Goal: Obtain resource: Download file/media

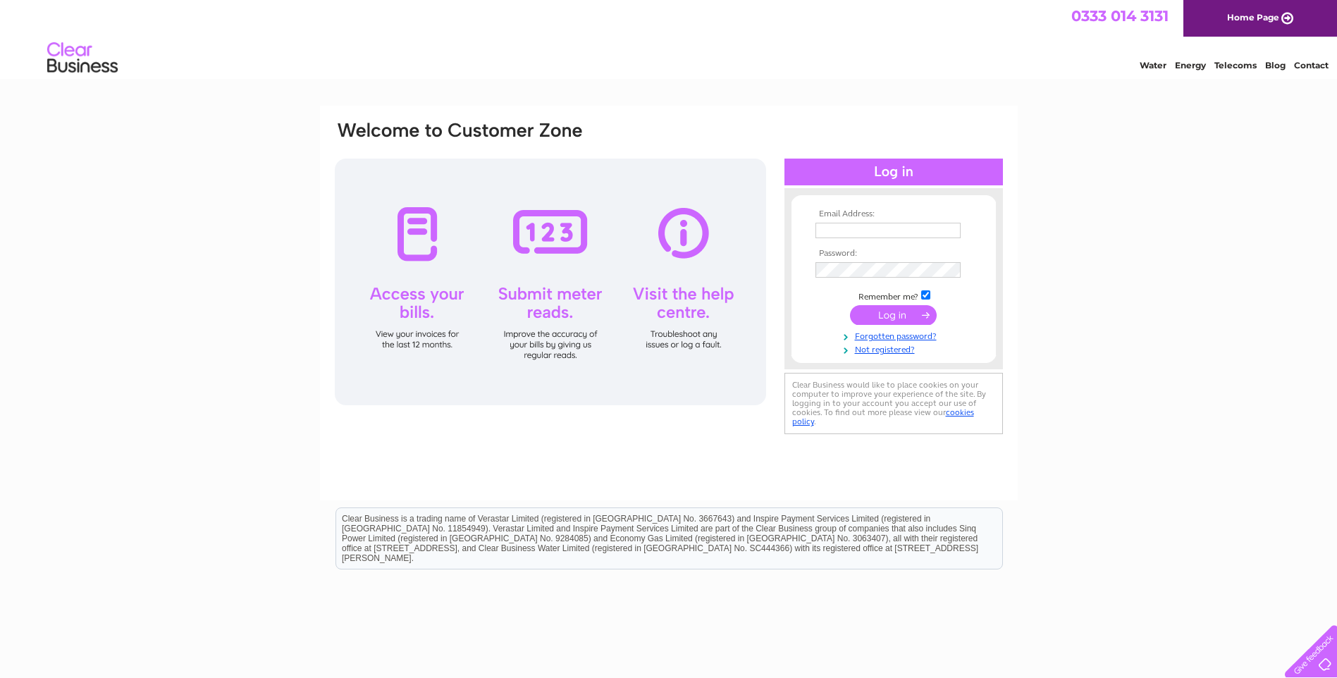
type input "info@achinteefarm.com"
click at [887, 314] on input "submit" at bounding box center [893, 315] width 87 height 20
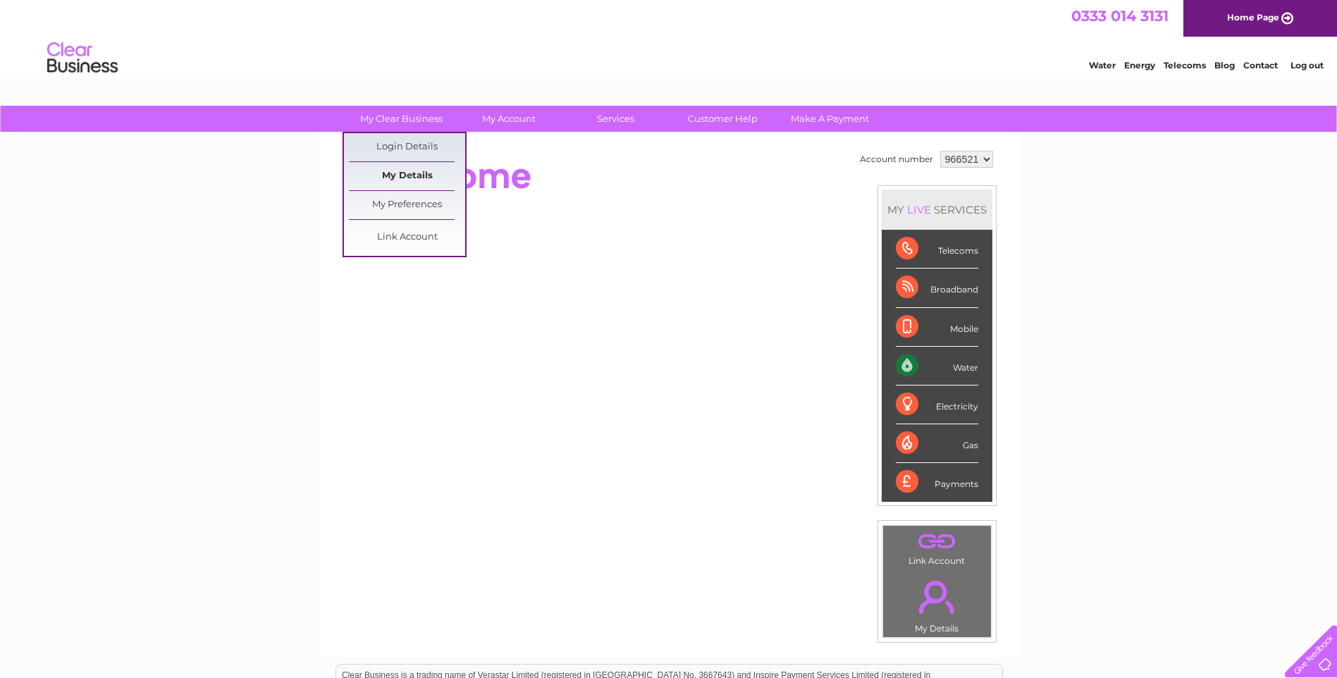
click at [404, 174] on link "My Details" at bounding box center [407, 176] width 116 height 28
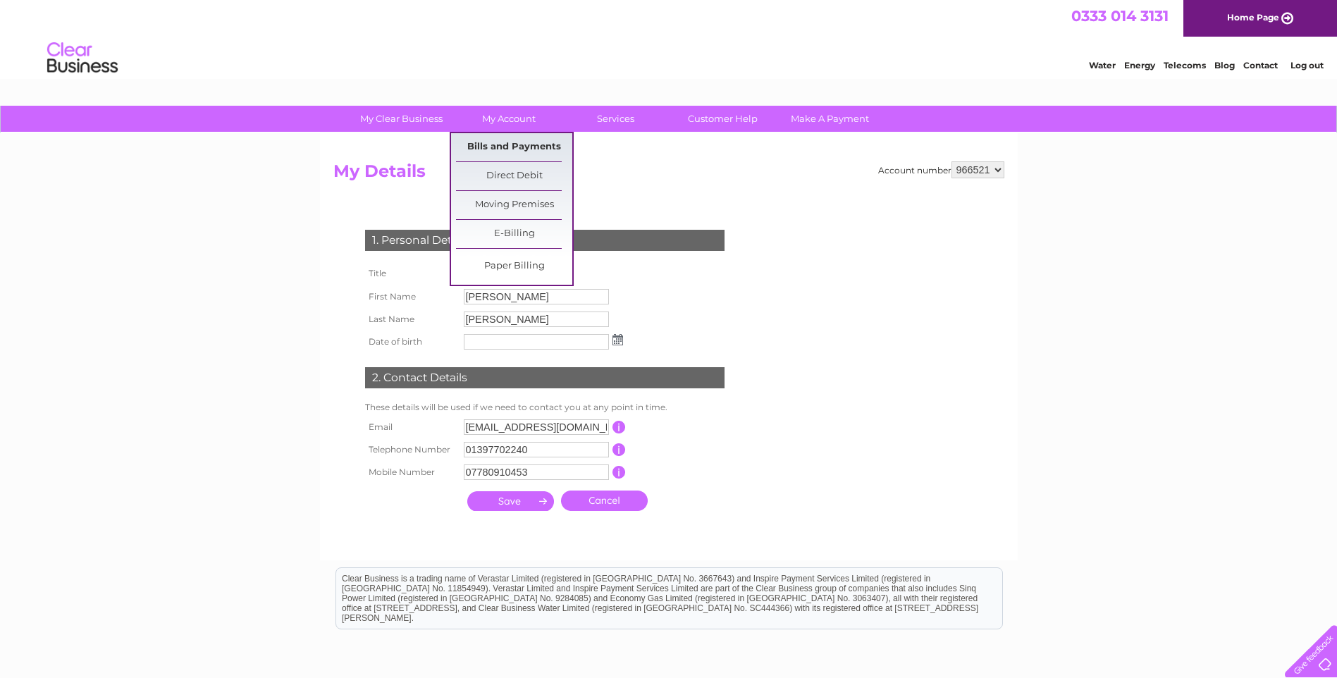
click at [510, 144] on link "Bills and Payments" at bounding box center [514, 147] width 116 height 28
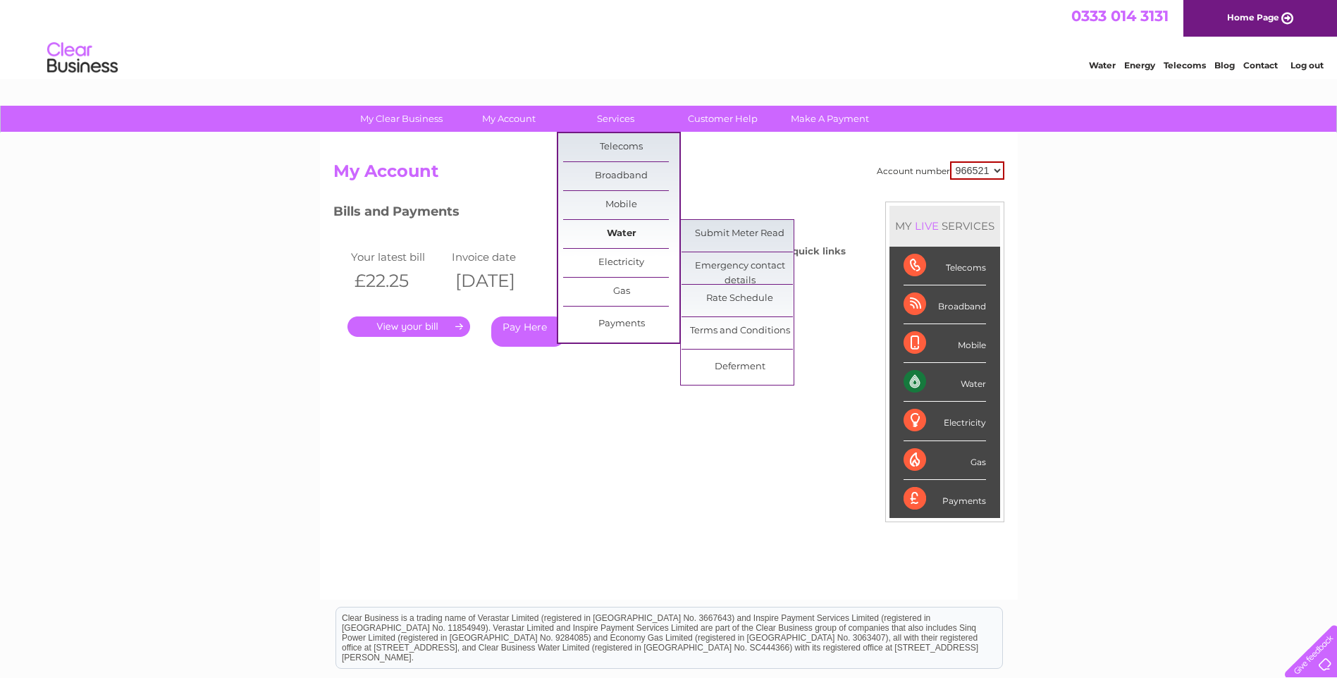
click at [621, 229] on link "Water" at bounding box center [621, 234] width 116 height 28
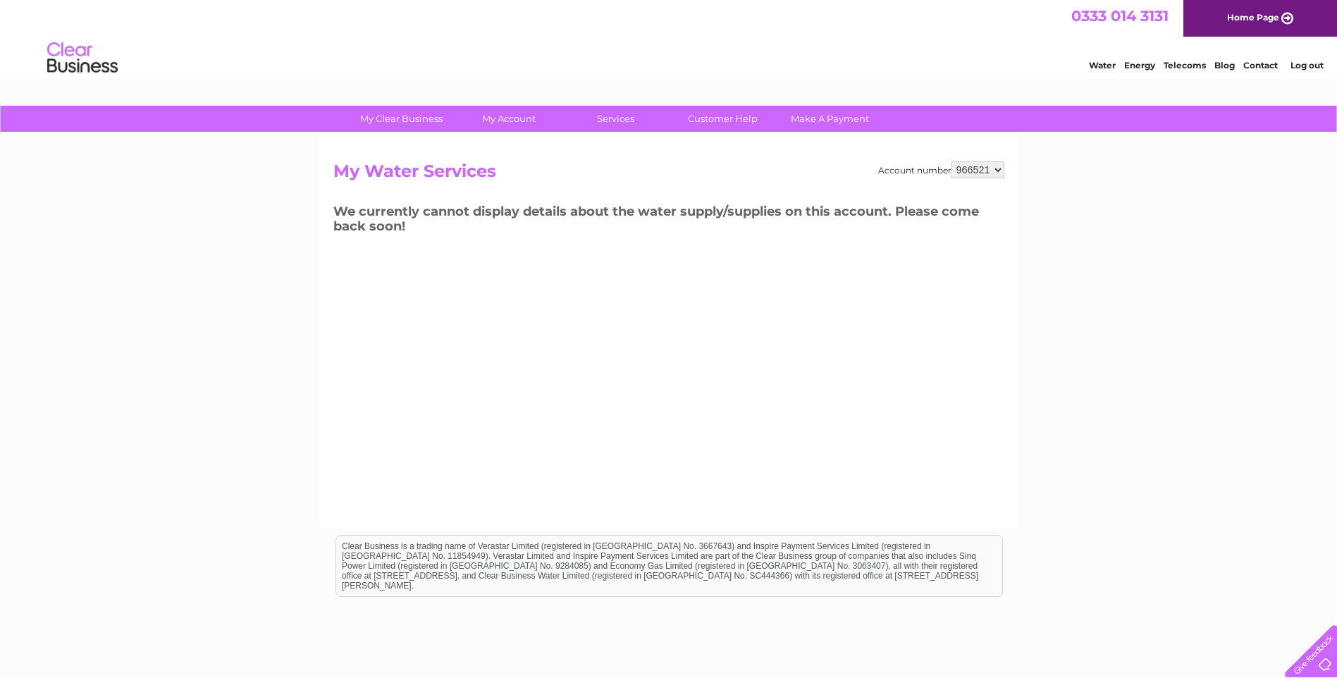
click at [1000, 169] on select "966521" at bounding box center [978, 169] width 53 height 17
click at [999, 168] on select "966521" at bounding box center [978, 169] width 53 height 17
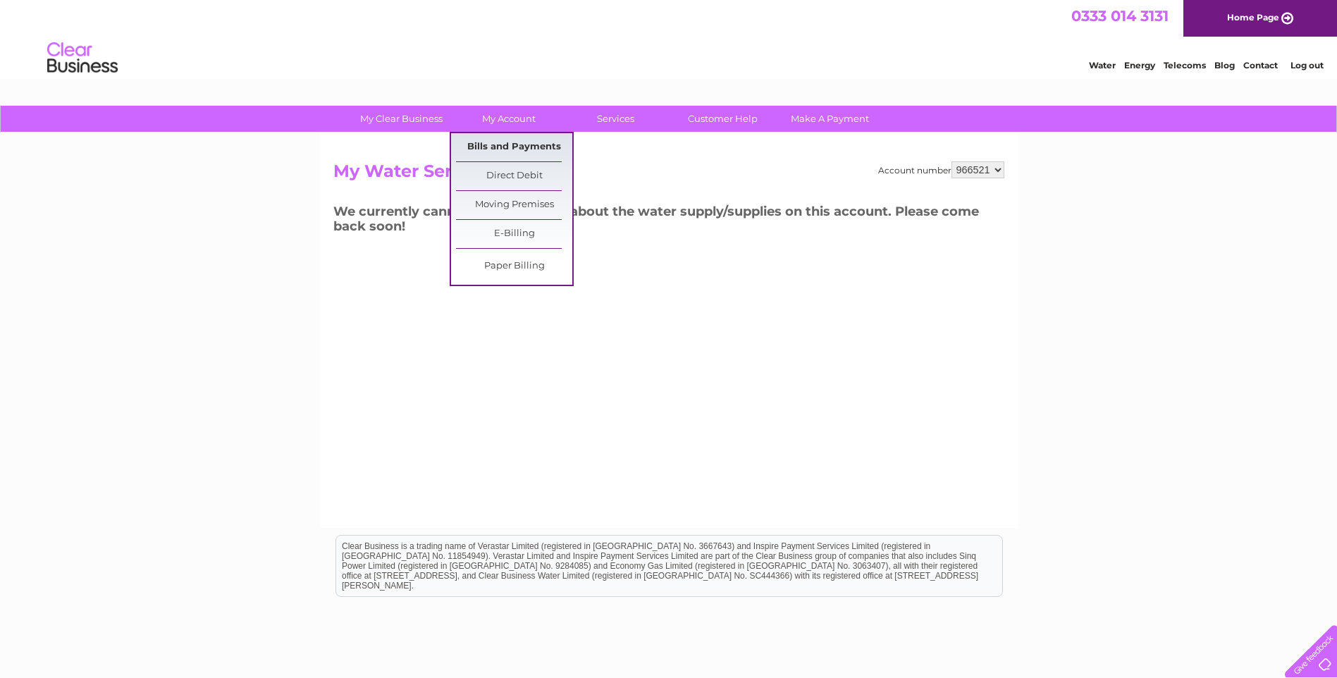
click at [520, 152] on link "Bills and Payments" at bounding box center [514, 147] width 116 height 28
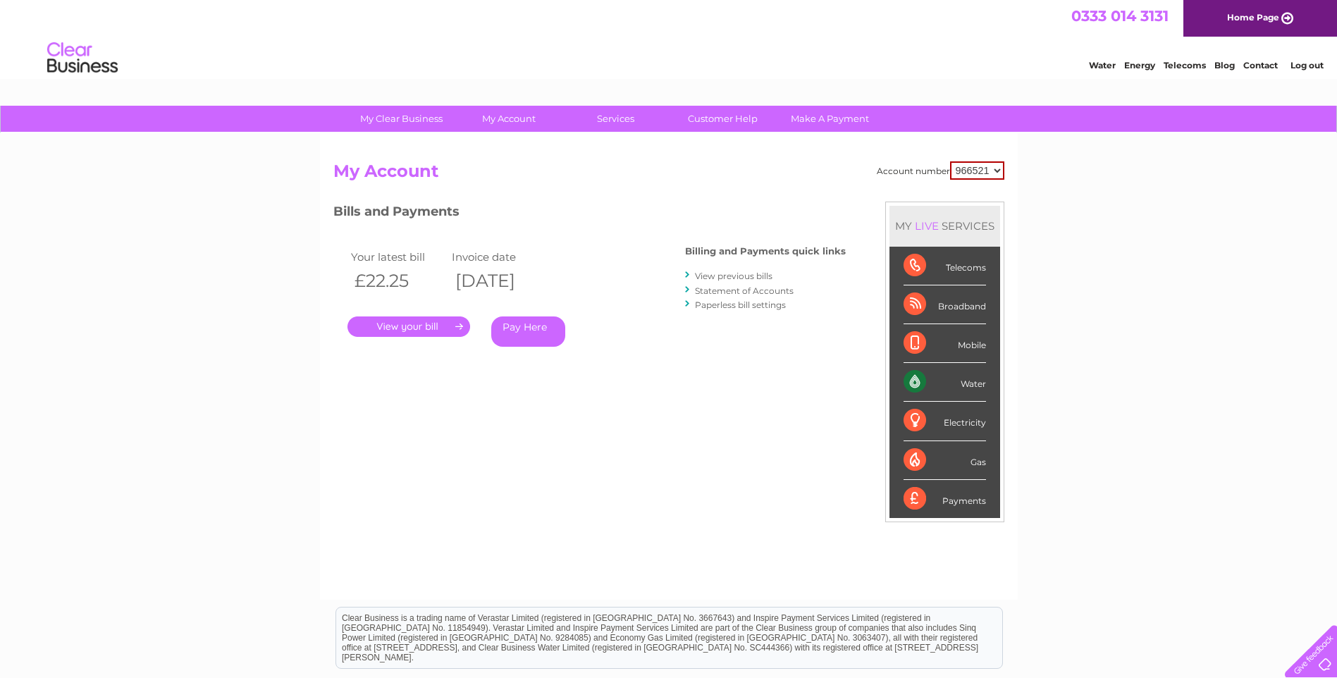
click at [749, 293] on link "Statement of Accounts" at bounding box center [744, 290] width 99 height 11
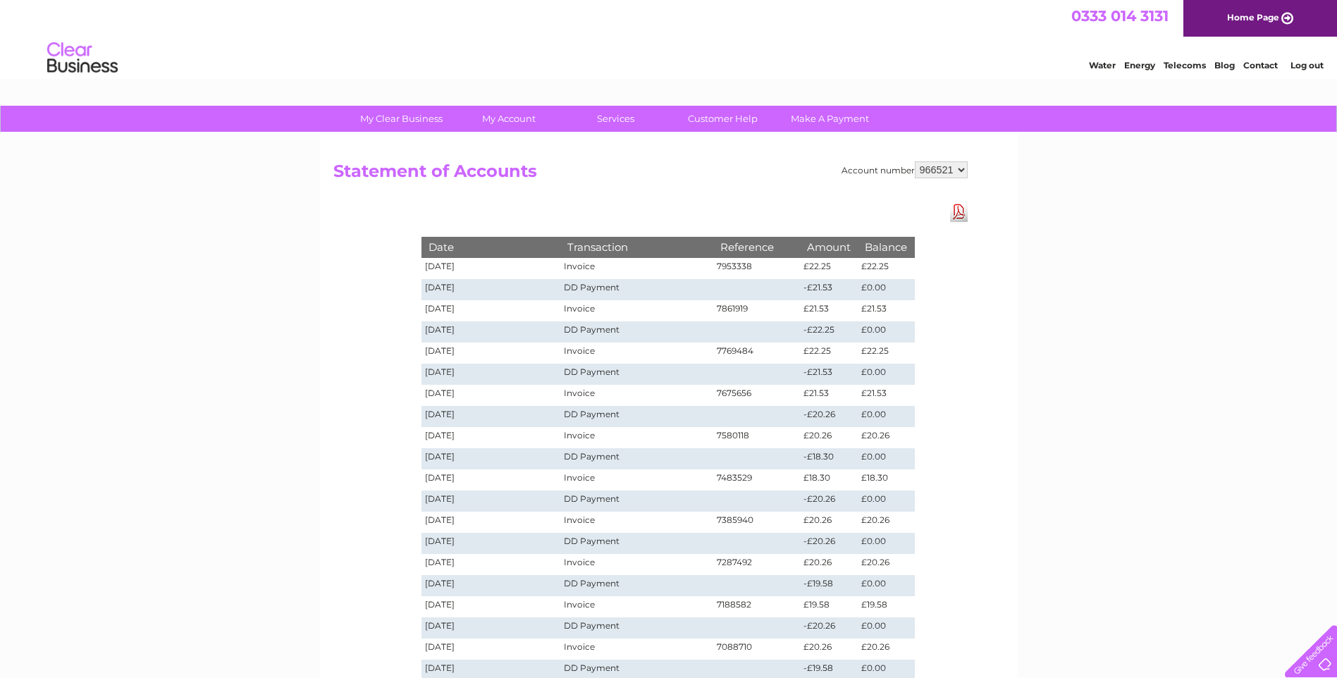
click at [957, 215] on link "Download Pdf" at bounding box center [959, 212] width 18 height 20
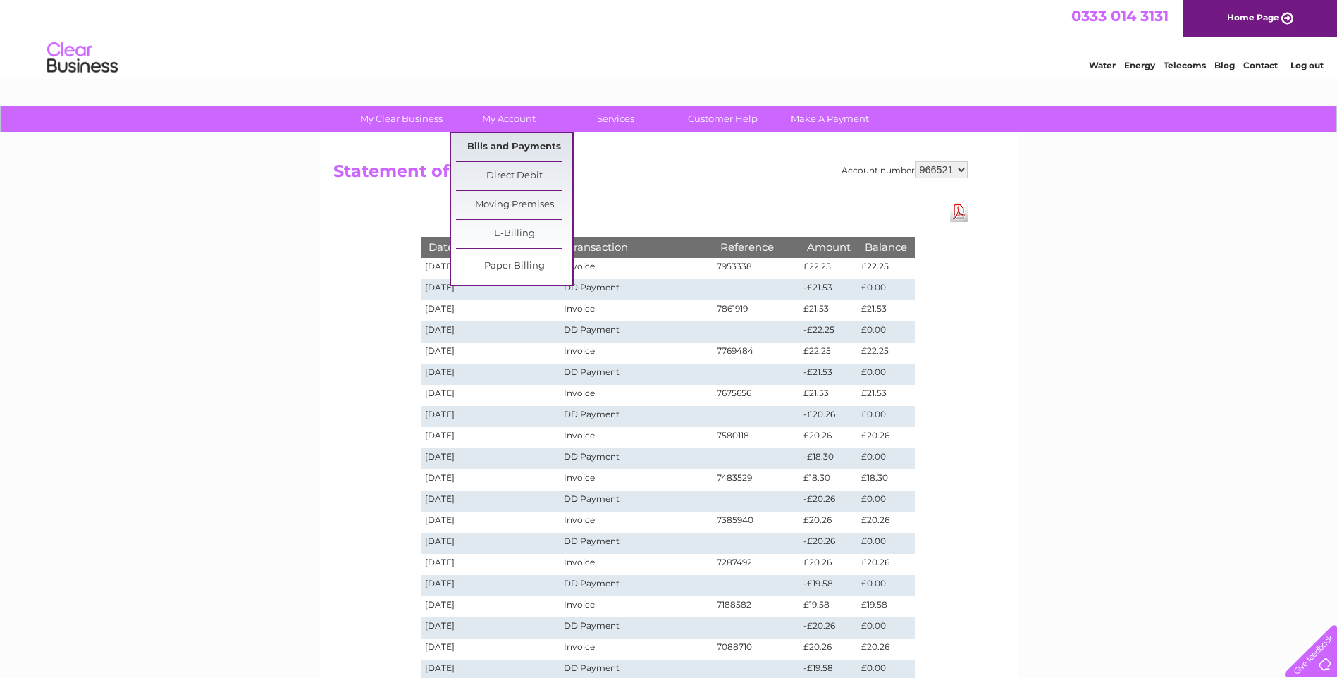
click at [519, 149] on link "Bills and Payments" at bounding box center [514, 147] width 116 height 28
click at [519, 145] on link "Bills and Payments" at bounding box center [514, 147] width 116 height 28
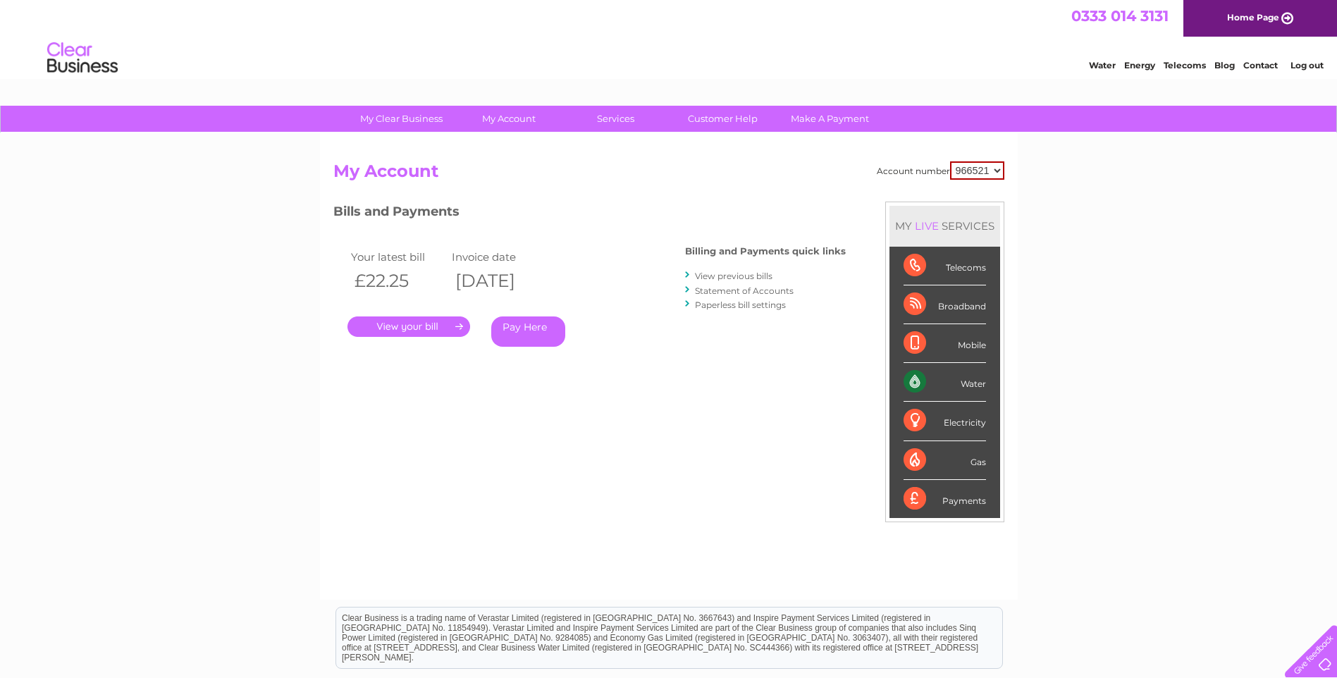
click at [429, 320] on link "." at bounding box center [409, 326] width 123 height 20
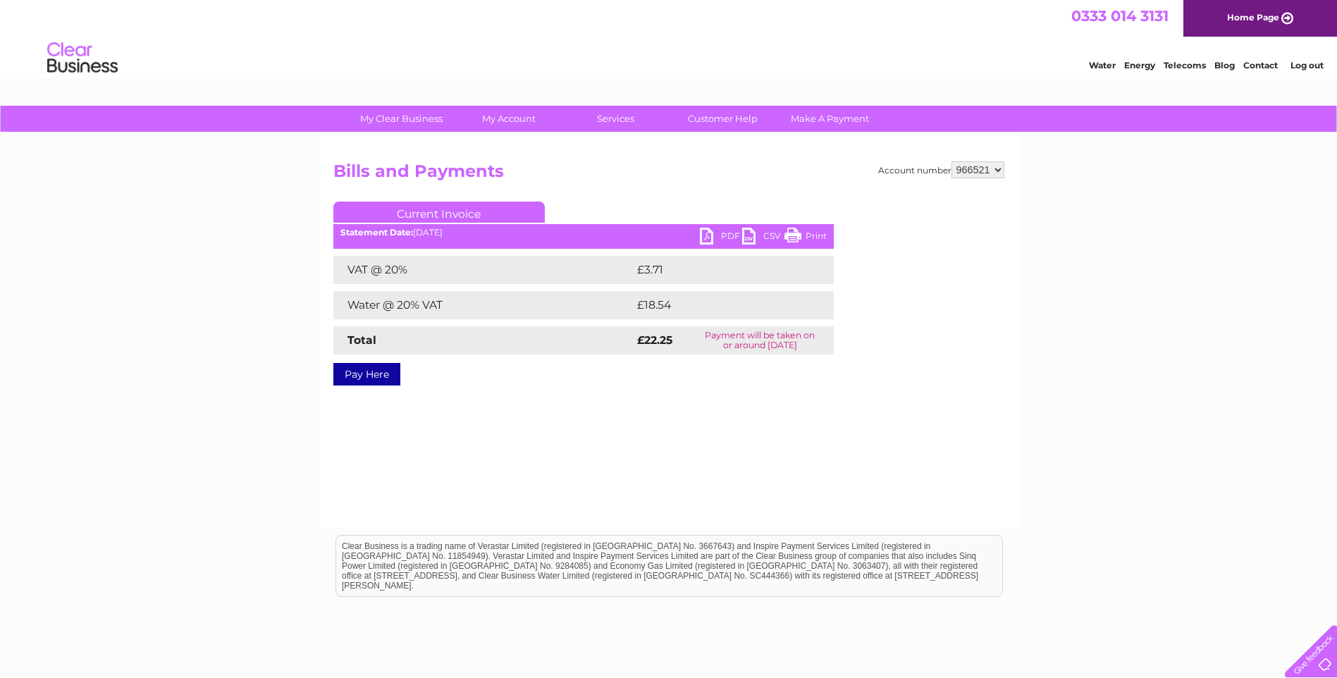
click at [731, 233] on link "PDF" at bounding box center [721, 238] width 42 height 20
